Goal: Navigation & Orientation: Understand site structure

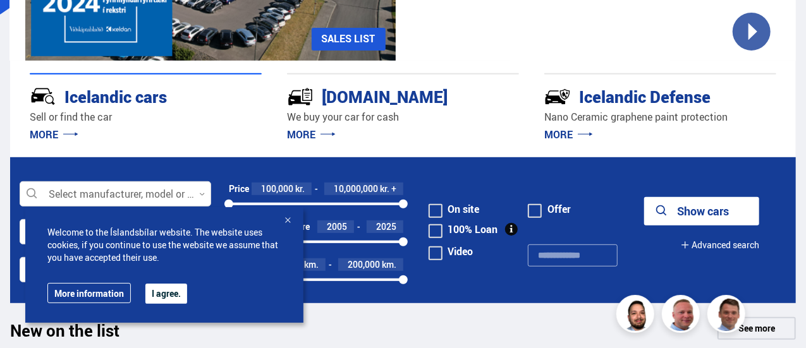
scroll to position [253, 0]
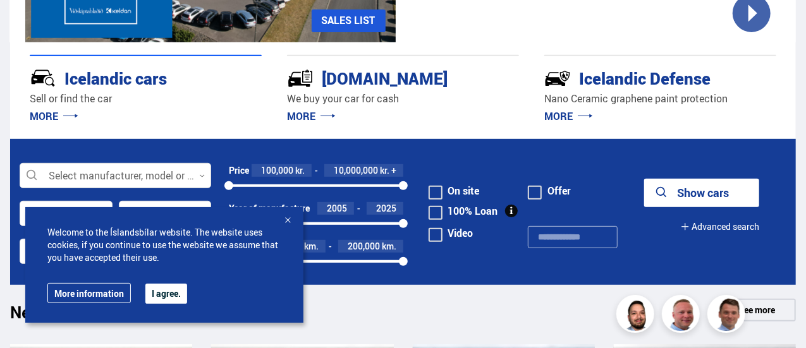
click at [300, 115] on font "MORE" at bounding box center [301, 116] width 28 height 14
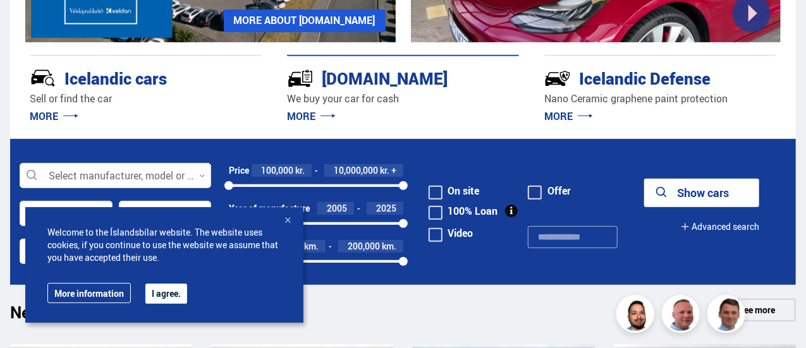
click at [349, 78] on font "[DOMAIN_NAME]" at bounding box center [385, 78] width 126 height 23
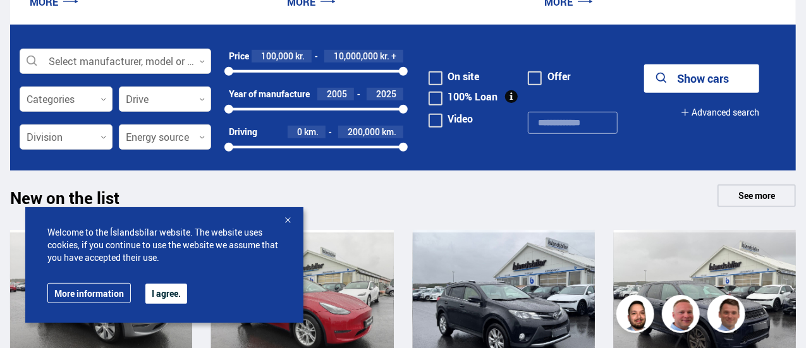
scroll to position [379, 0]
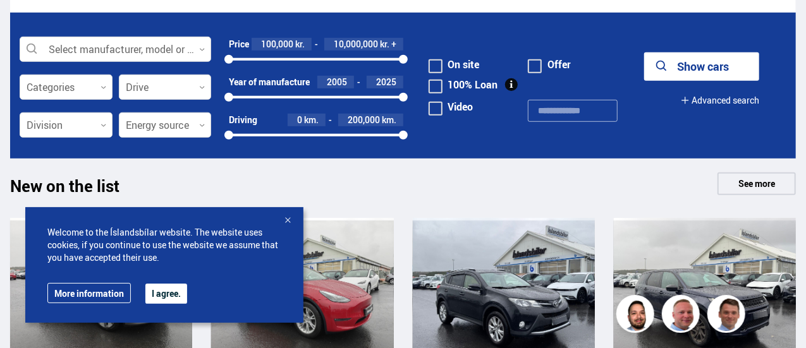
click at [286, 221] on div at bounding box center [287, 221] width 13 height 13
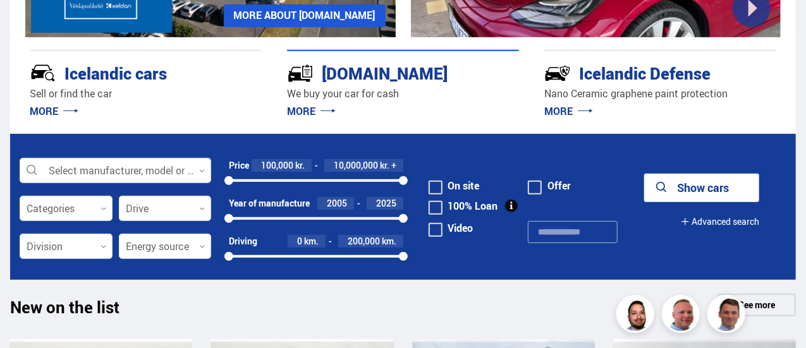
scroll to position [190, 0]
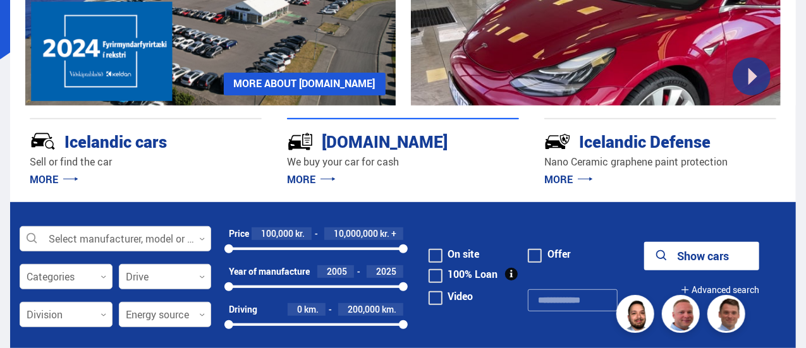
click at [307, 177] on font "MORE" at bounding box center [301, 180] width 28 height 14
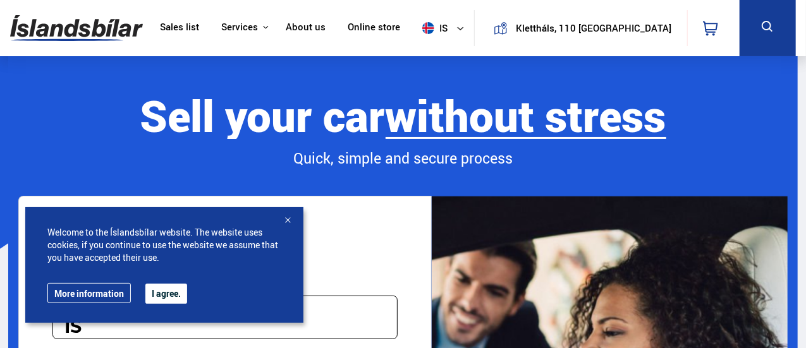
click at [288, 221] on div at bounding box center [287, 221] width 13 height 13
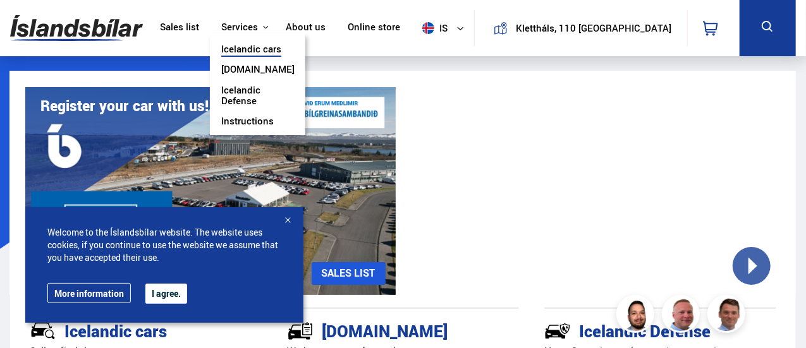
click at [281, 50] on font "Icelandic cars" at bounding box center [251, 48] width 60 height 13
click at [281, 46] on font "Icelandic cars" at bounding box center [251, 48] width 60 height 13
click at [258, 24] on font "Services" at bounding box center [239, 26] width 37 height 13
click at [281, 47] on font "Icelandic cars" at bounding box center [251, 48] width 60 height 13
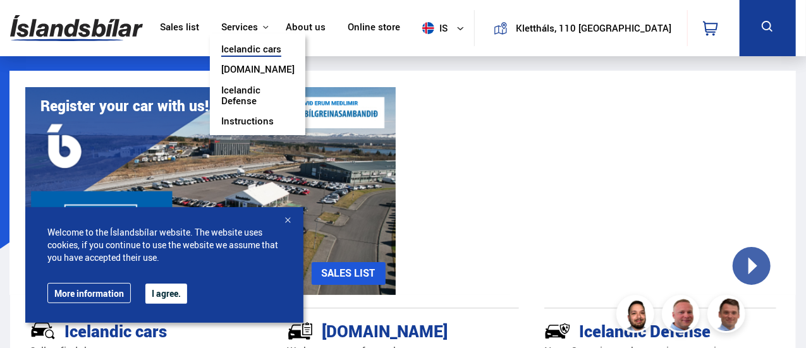
click at [274, 121] on font "Instructions" at bounding box center [247, 120] width 52 height 13
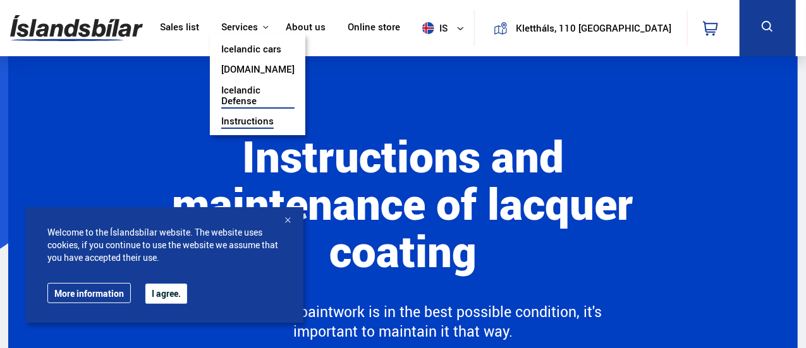
click at [281, 46] on font "Icelandic cars" at bounding box center [251, 48] width 60 height 13
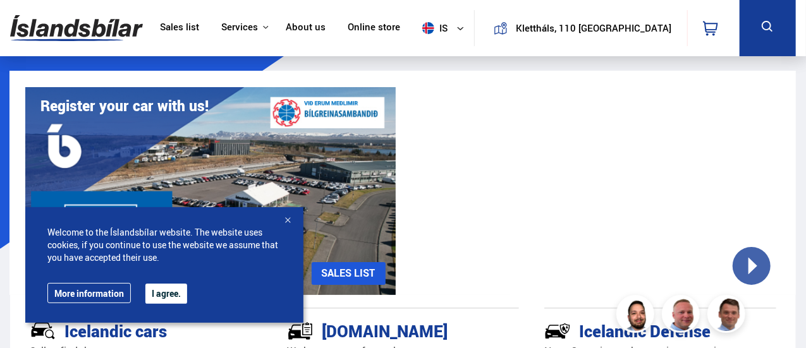
click at [326, 25] on font "About us" at bounding box center [306, 26] width 40 height 13
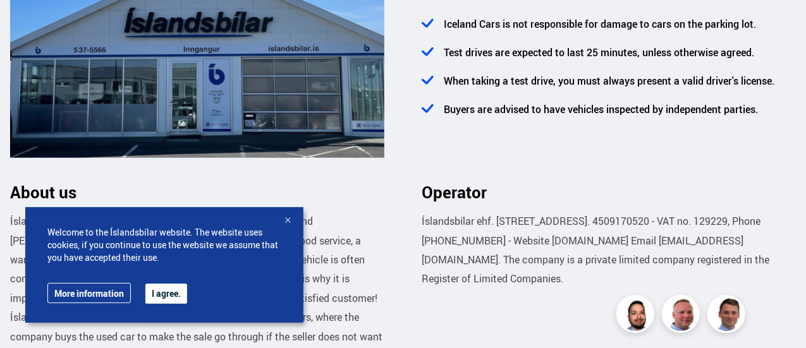
scroll to position [696, 0]
